Goal: Book appointment/travel/reservation

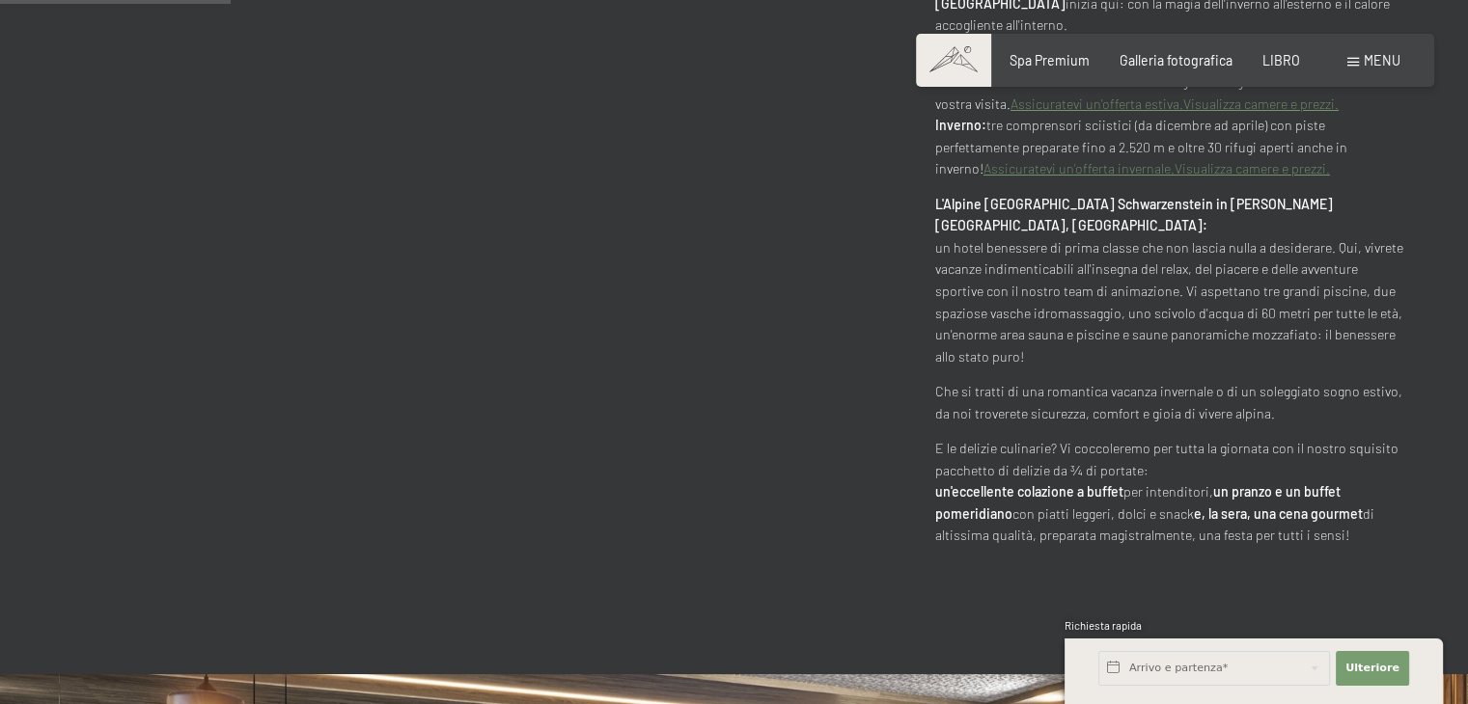
scroll to position [1640, 0]
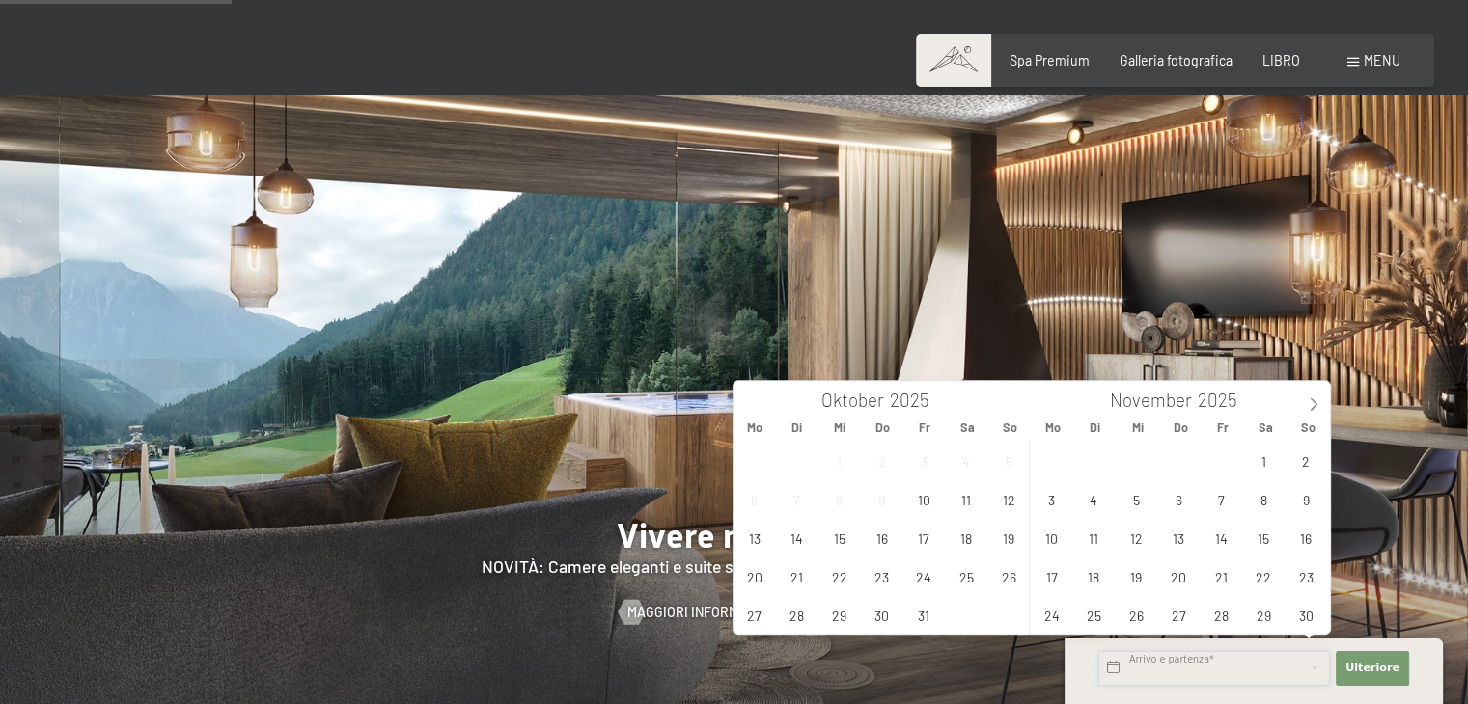
click at [1154, 673] on input "text" at bounding box center [1214, 668] width 232 height 35
click at [1308, 407] on icon at bounding box center [1313, 405] width 14 height 14
click at [1264, 464] on span "6" at bounding box center [1264, 461] width 38 height 38
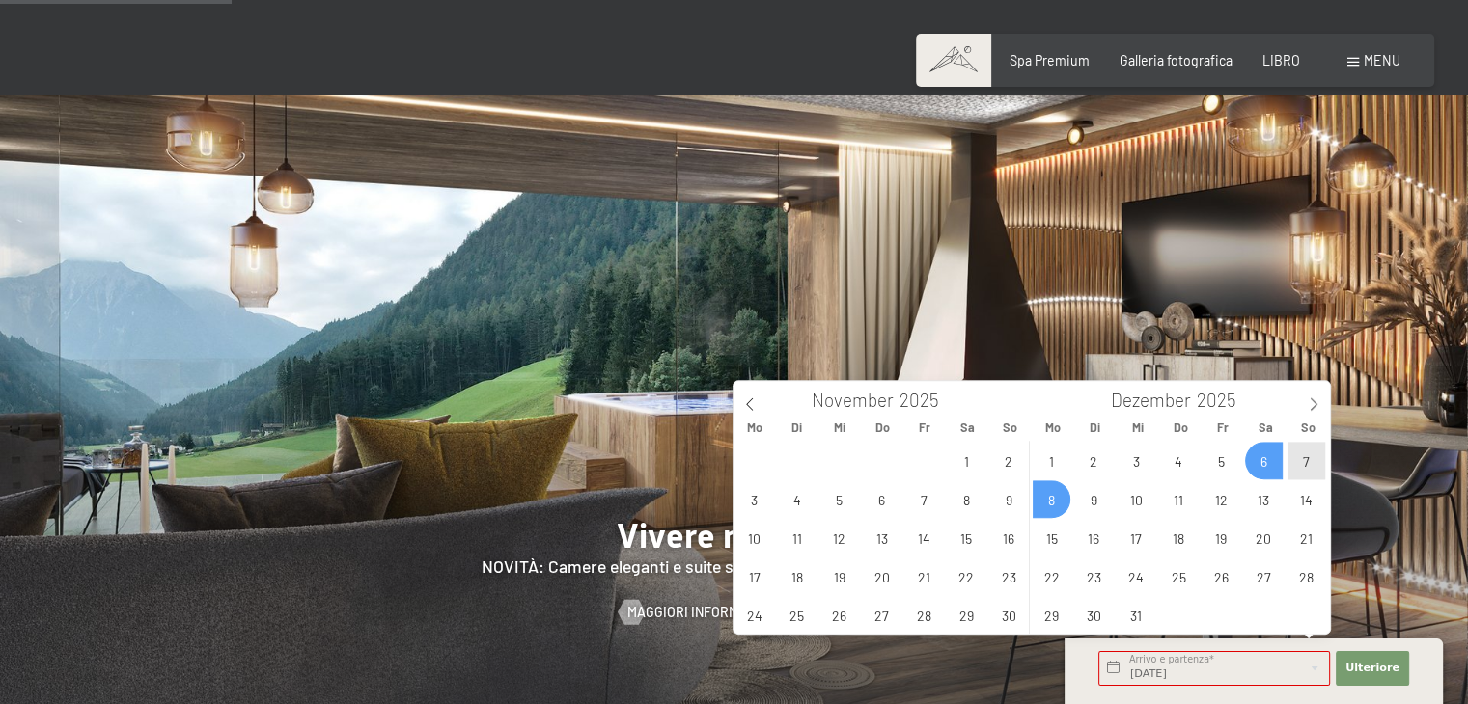
click at [1042, 507] on span "8" at bounding box center [1051, 500] width 38 height 38
type input "[DATE] - [DATE]"
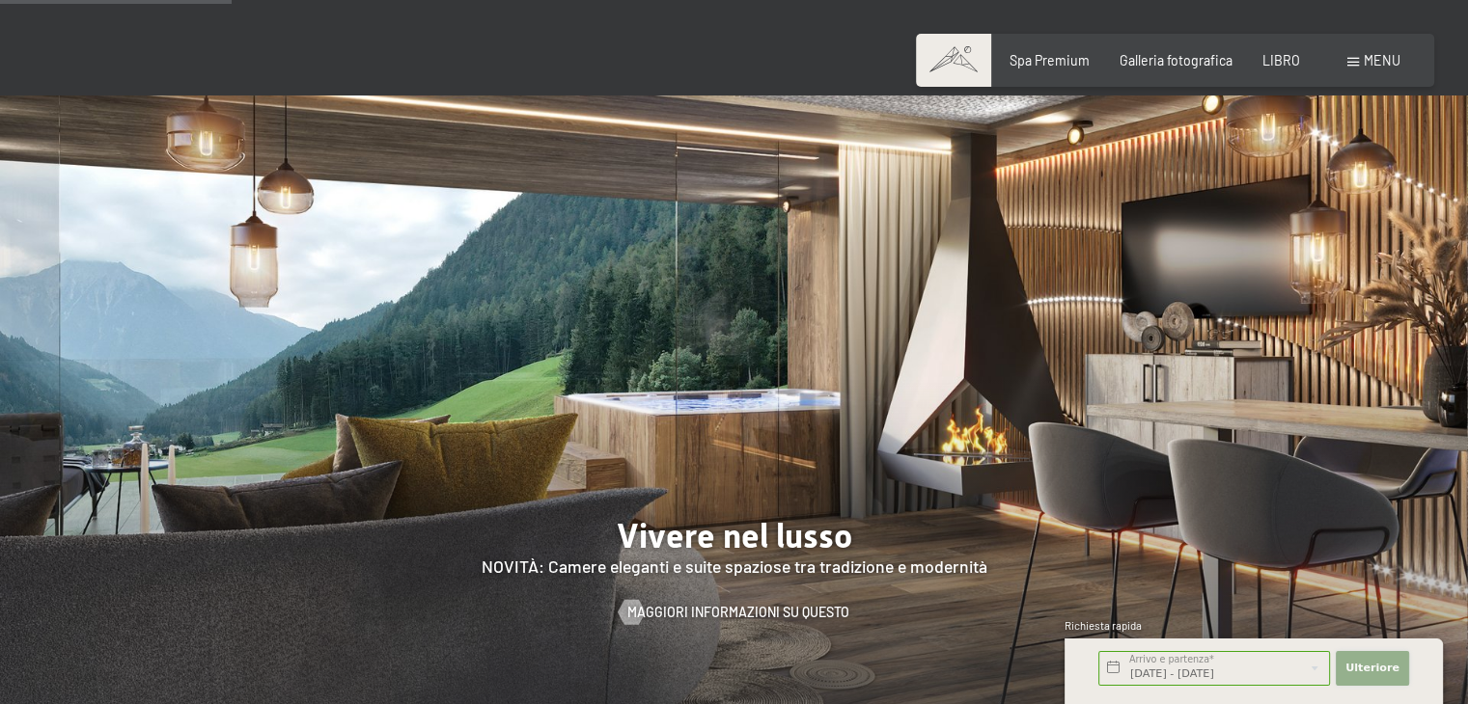
click at [1374, 666] on font "Ulteriore" at bounding box center [1372, 668] width 54 height 13
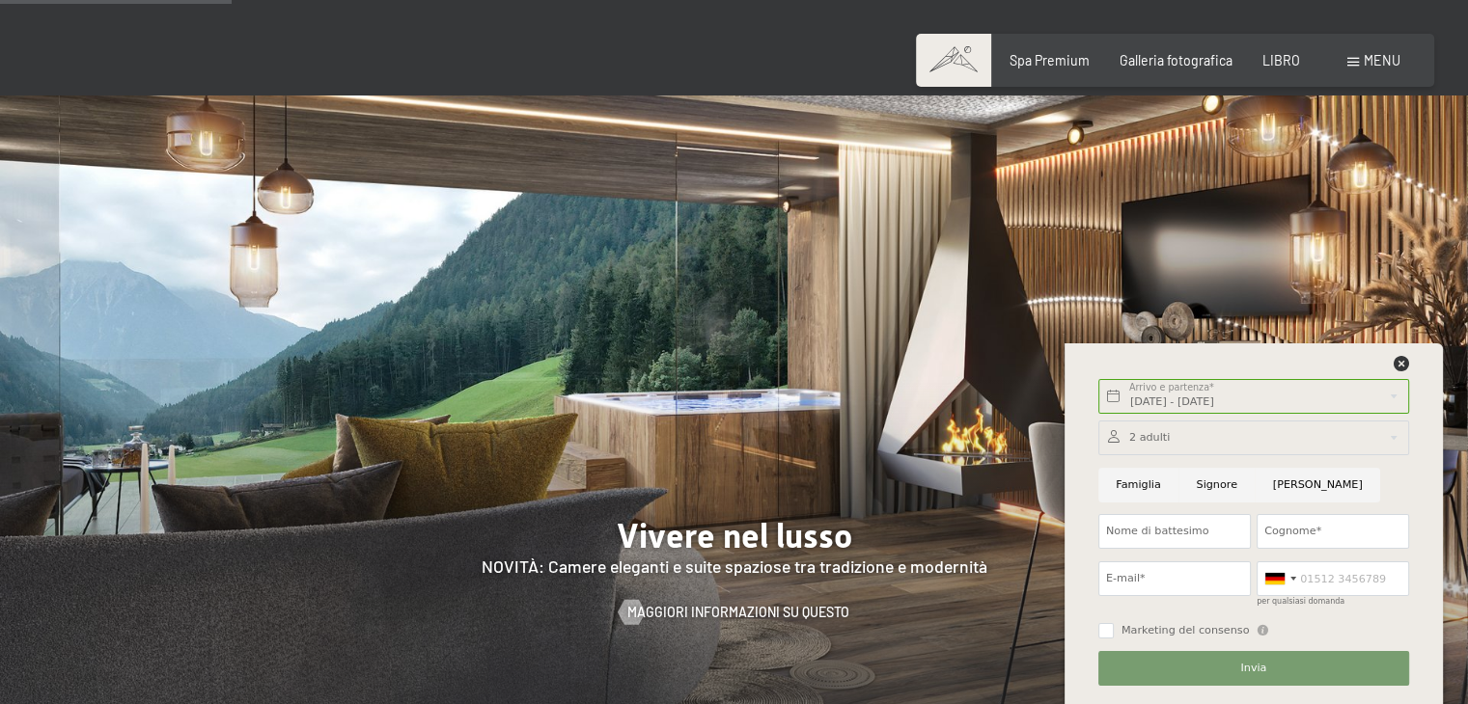
click at [1135, 485] on input "Famiglia" at bounding box center [1138, 485] width 80 height 35
radio input "true"
click at [1163, 443] on div at bounding box center [1253, 438] width 311 height 35
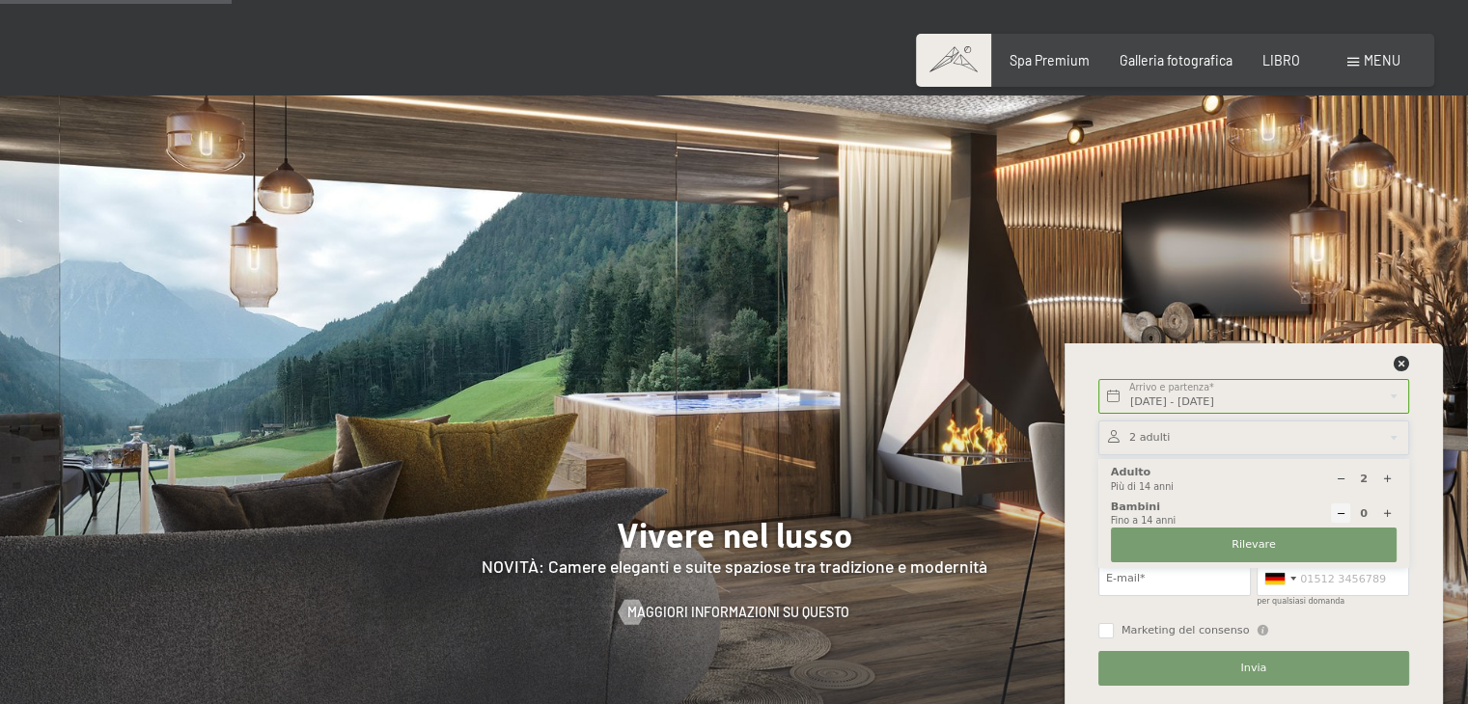
click at [1387, 511] on icon at bounding box center [1387, 513] width 11 height 11
type input "1"
select select
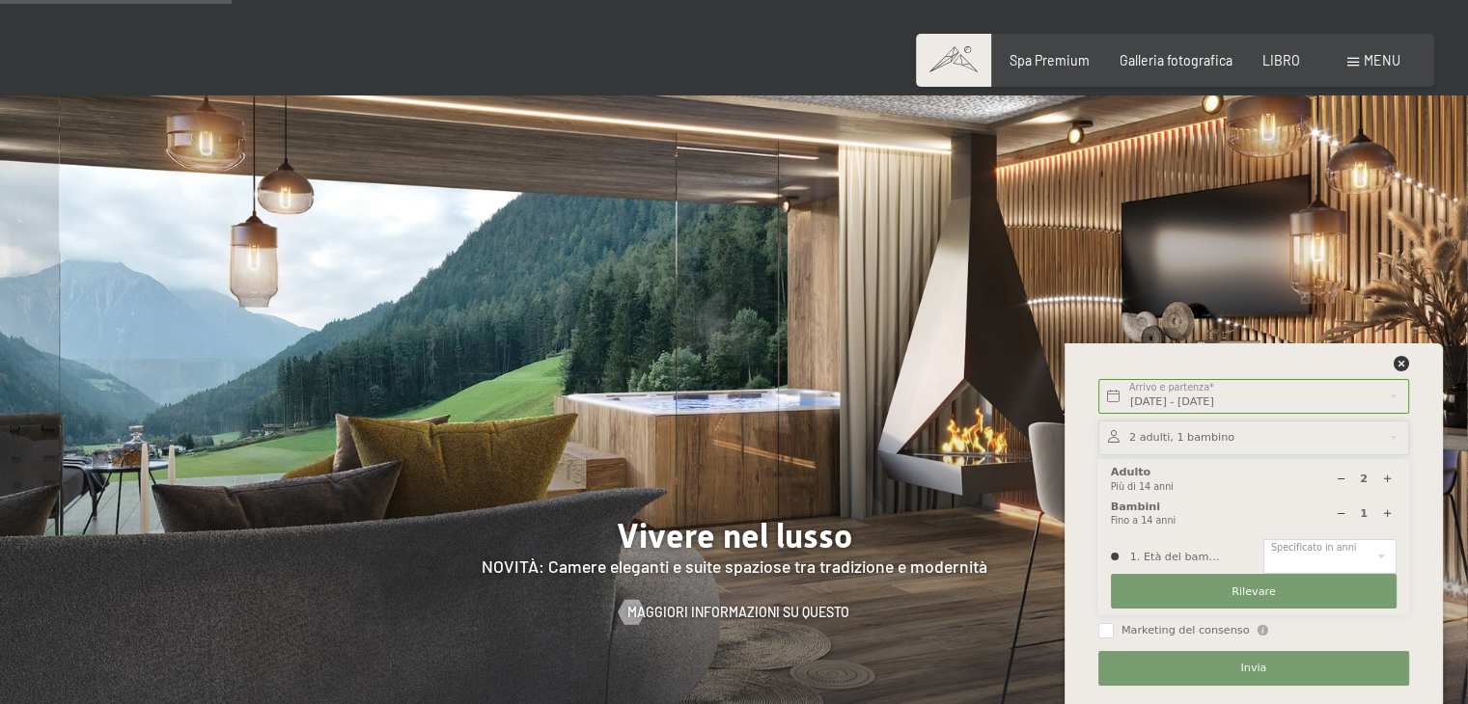
click at [1386, 481] on icon at bounding box center [1387, 479] width 11 height 11
type input "3"
click at [1338, 556] on select "0 1 2 3 4 5 6 7 8 9 10 11 12 13 14" at bounding box center [1329, 556] width 133 height 35
select select "14"
click at [1263, 539] on select "0 1 2 3 4 5 6 7 8 9 10 11 12 13 14" at bounding box center [1329, 556] width 133 height 35
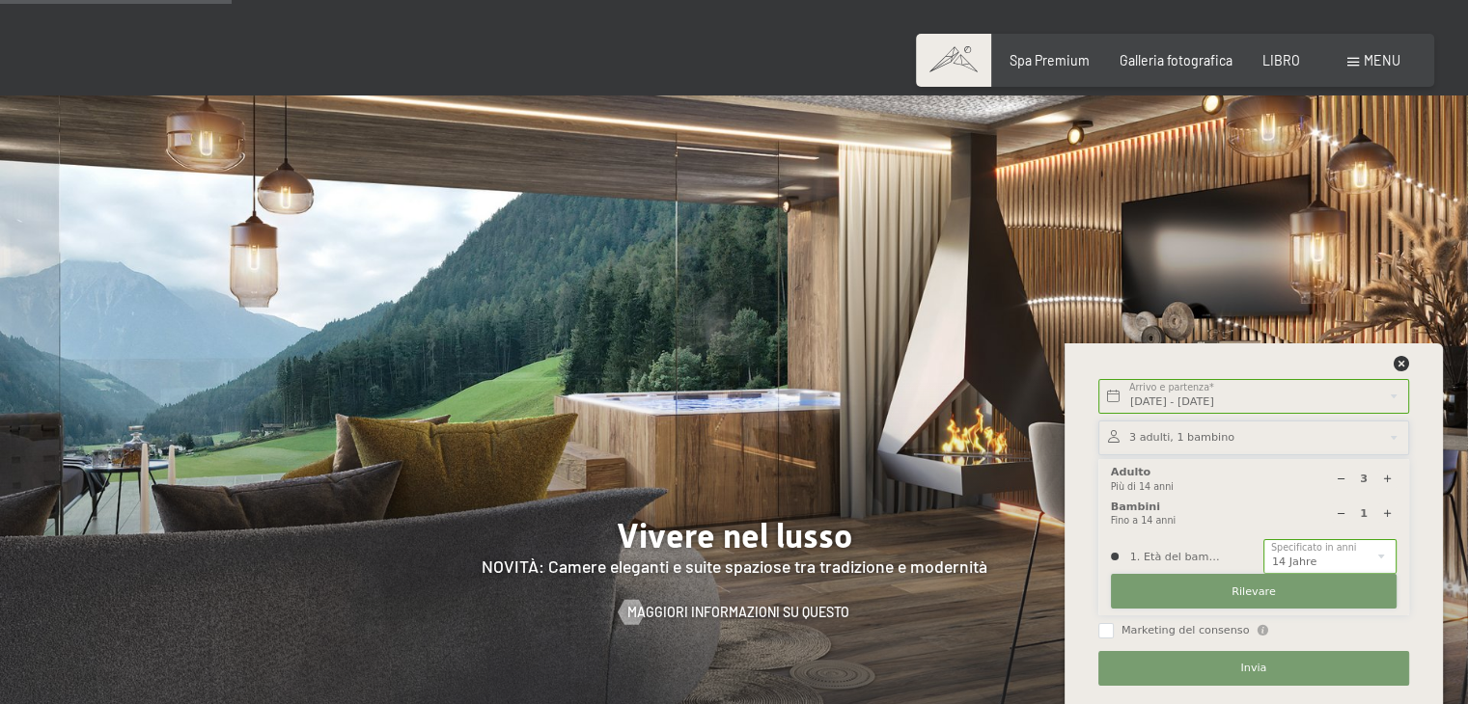
click at [1255, 593] on font "Rilevare" at bounding box center [1253, 592] width 44 height 13
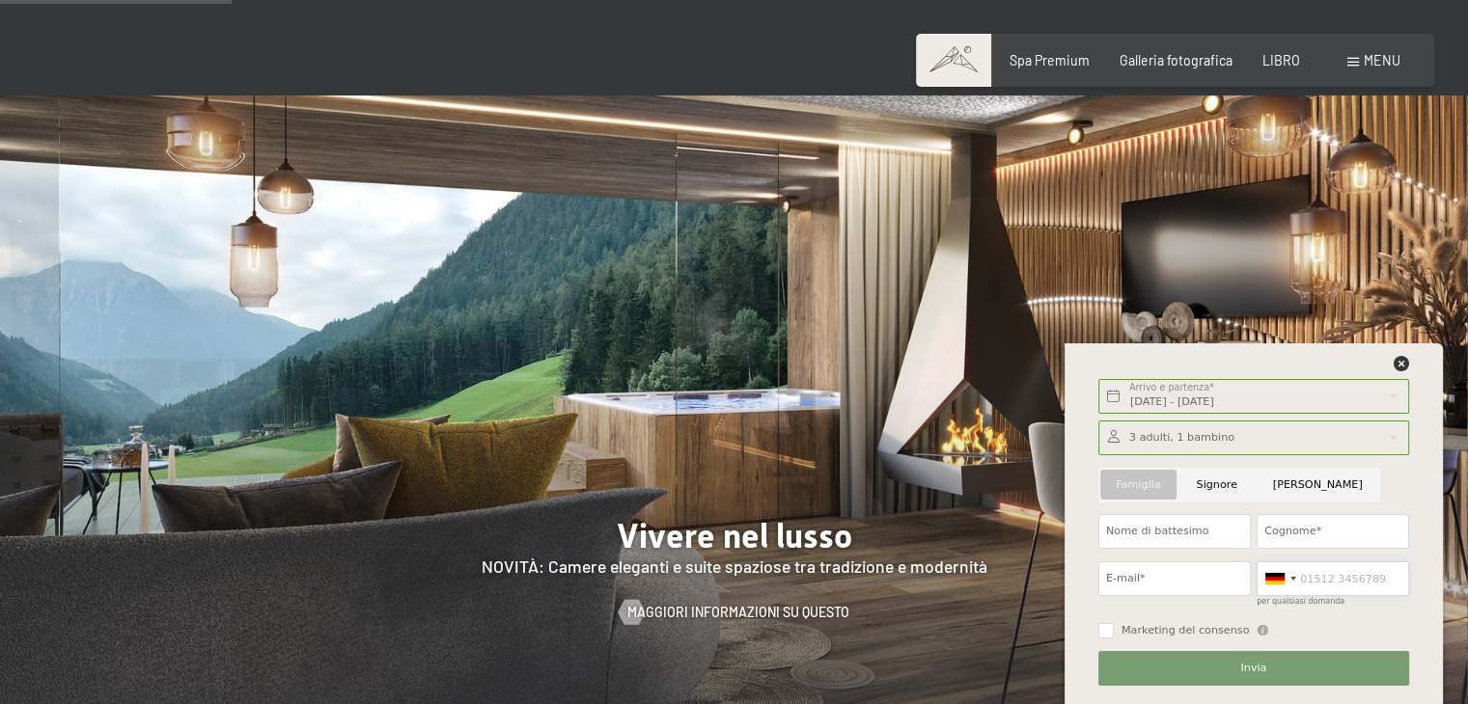
click at [1316, 587] on input "per qualsiasi domanda" at bounding box center [1332, 579] width 152 height 35
type input "3393857240"
type input "[PERSON_NAME]"
type input "bergamelli"
type input "[PERSON_NAME][EMAIL_ADDRESS][DOMAIN_NAME]"
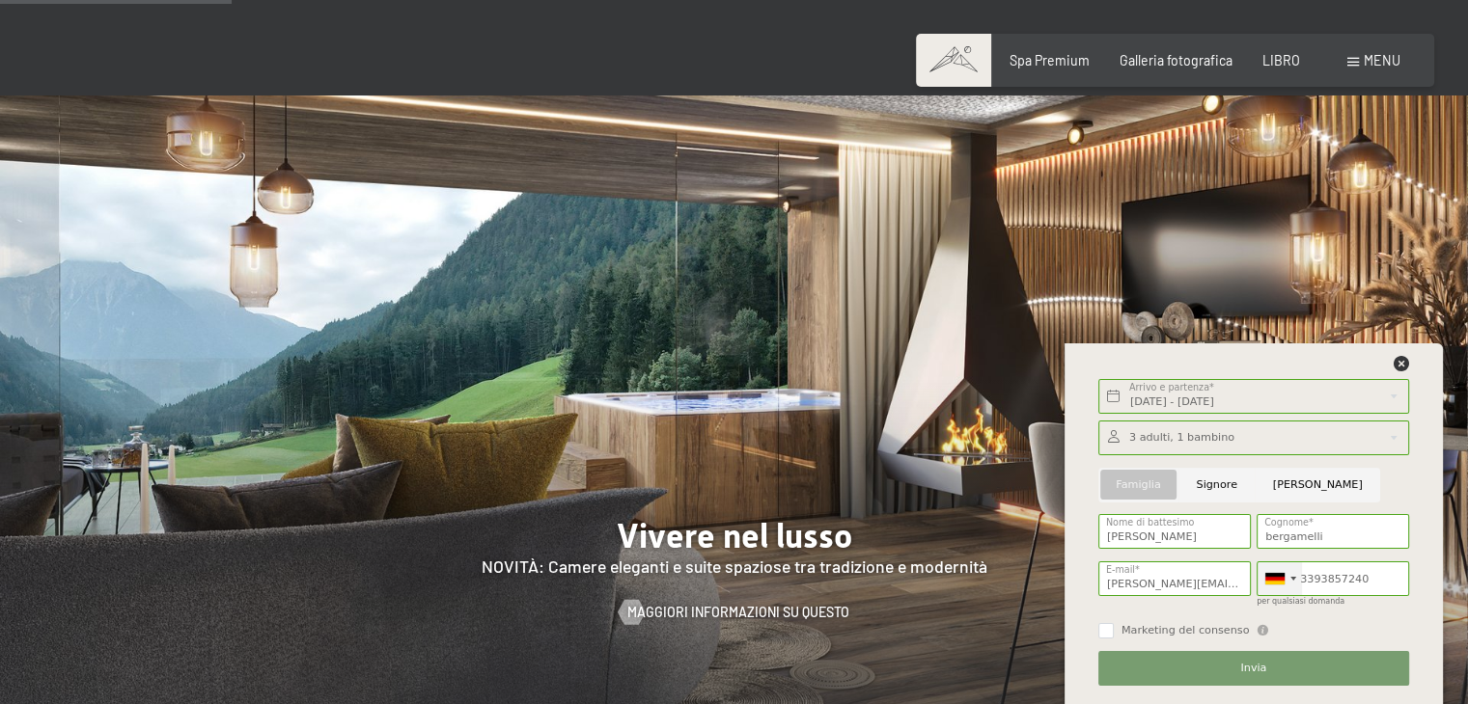
click at [1287, 580] on div at bounding box center [1279, 579] width 44 height 33
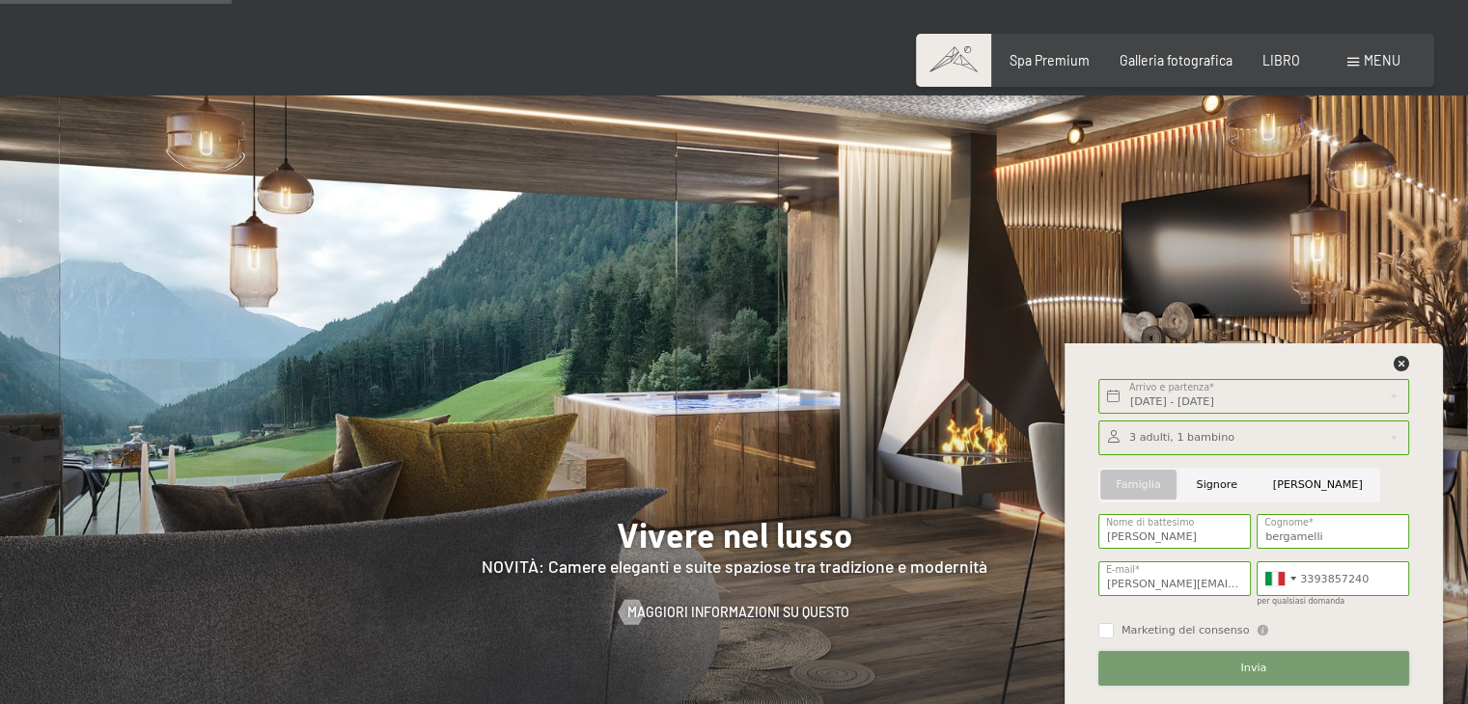
click at [1165, 670] on button "Invia" at bounding box center [1253, 668] width 311 height 35
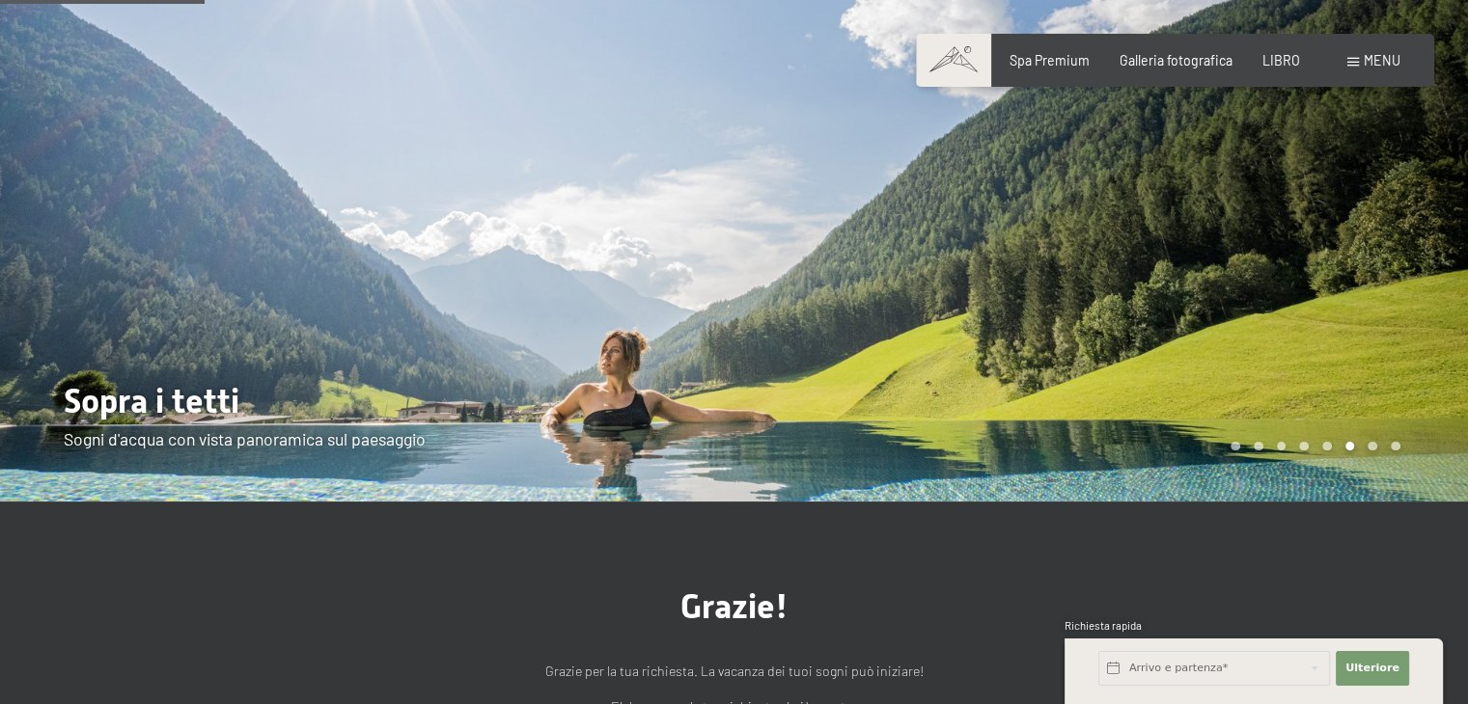
scroll to position [96, 0]
